Goal: Register for event/course

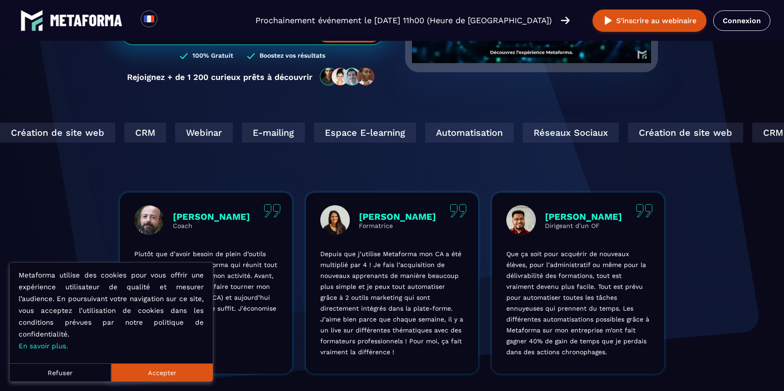
scroll to position [195, 0]
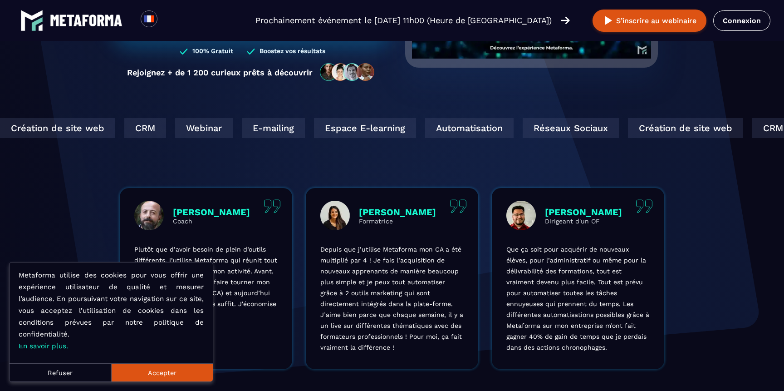
click at [157, 368] on button "Accepter" at bounding box center [162, 372] width 102 height 18
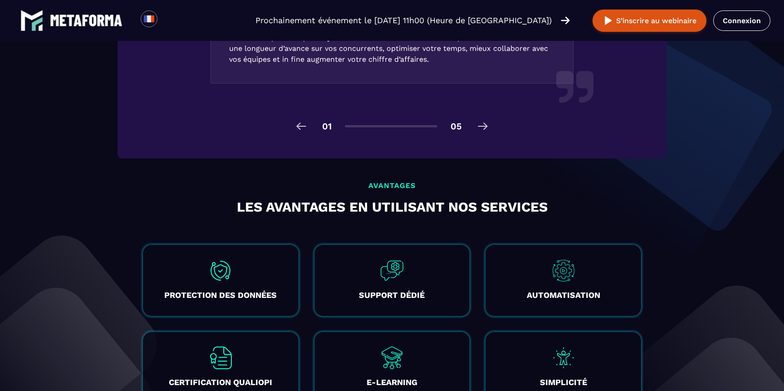
scroll to position [1507, 0]
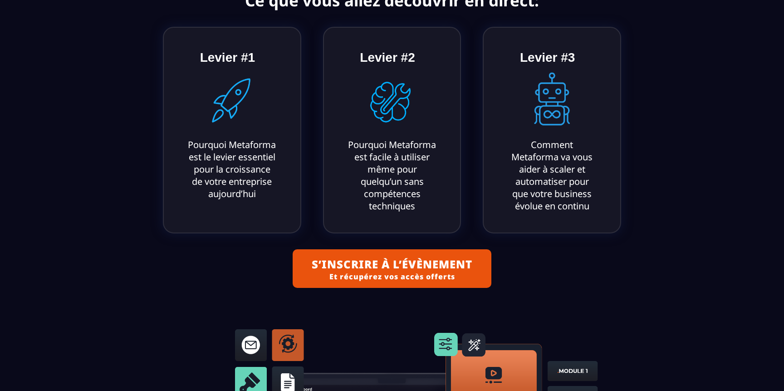
scroll to position [445, 0]
